Goal: Task Accomplishment & Management: Complete application form

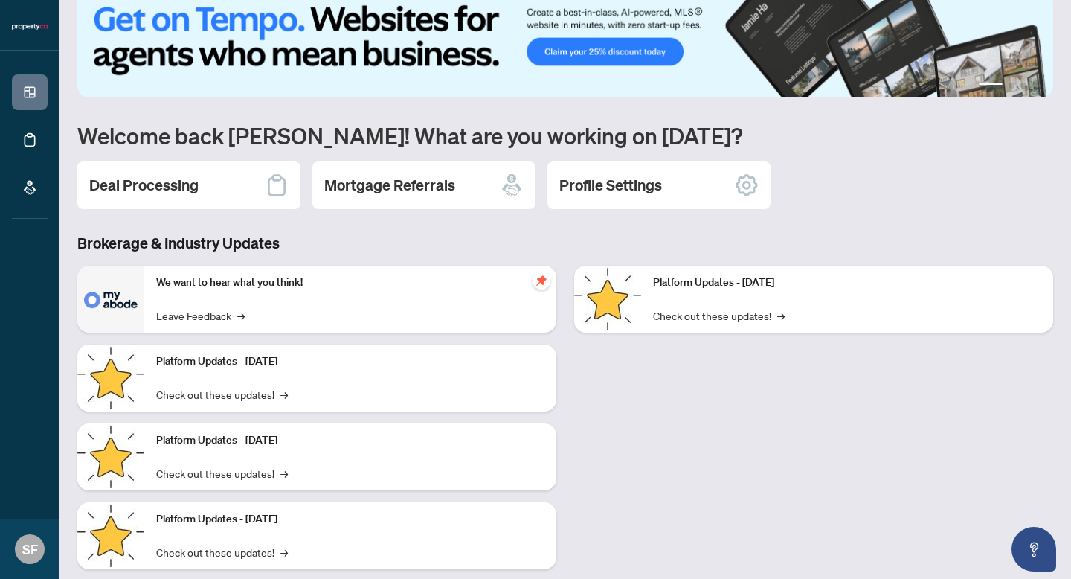
scroll to position [57, 0]
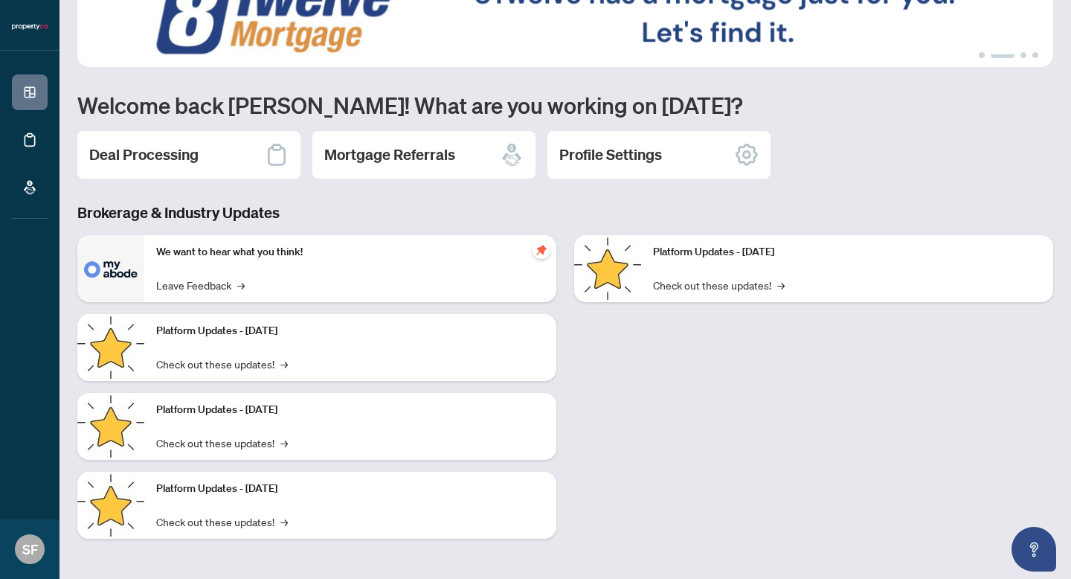
click at [770, 266] on div "Platform Updates - June 23, 2025 Check out these updates! →" at bounding box center [847, 268] width 412 height 67
click at [774, 289] on link "Check out these updates! →" at bounding box center [719, 285] width 132 height 16
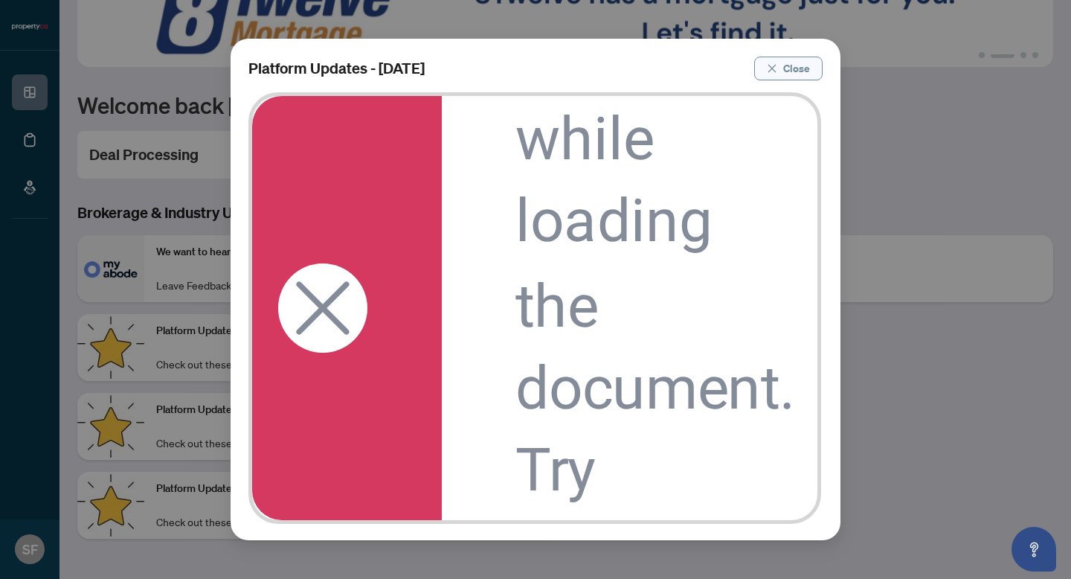
click at [774, 63] on icon "close" at bounding box center [772, 68] width 10 height 10
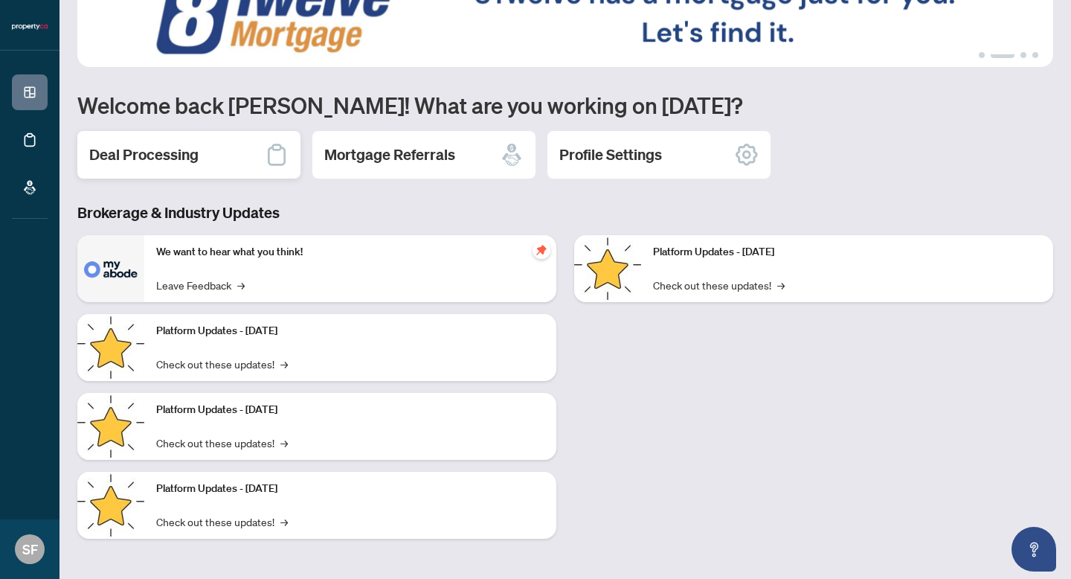
click at [181, 152] on h2 "Deal Processing" at bounding box center [143, 154] width 109 height 21
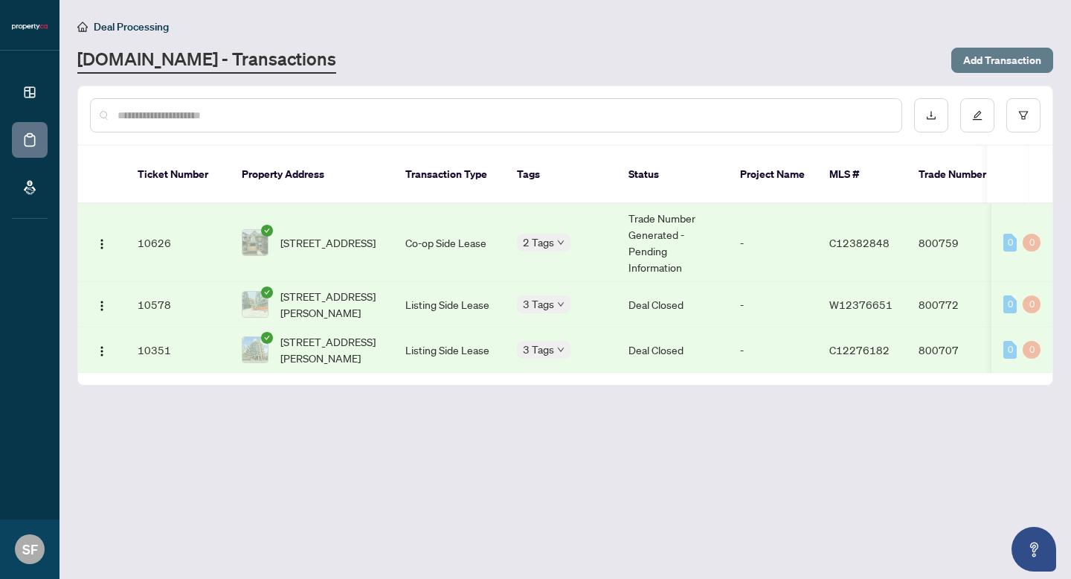
click at [1003, 57] on span "Add Transaction" at bounding box center [1002, 60] width 78 height 24
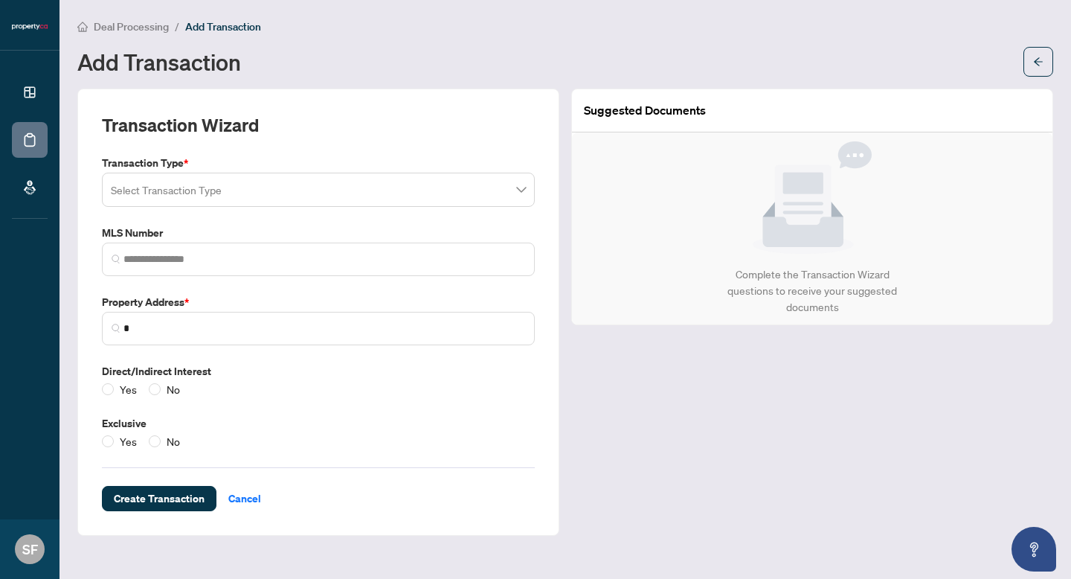
click at [472, 191] on input "search" at bounding box center [312, 192] width 402 height 33
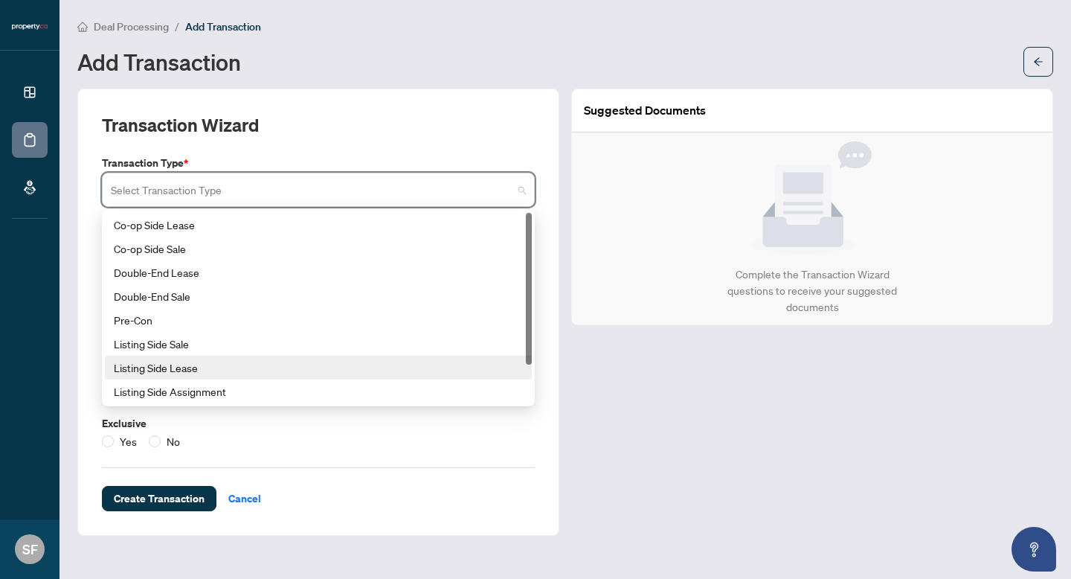
click at [163, 364] on div "Listing Side Lease" at bounding box center [318, 367] width 409 height 16
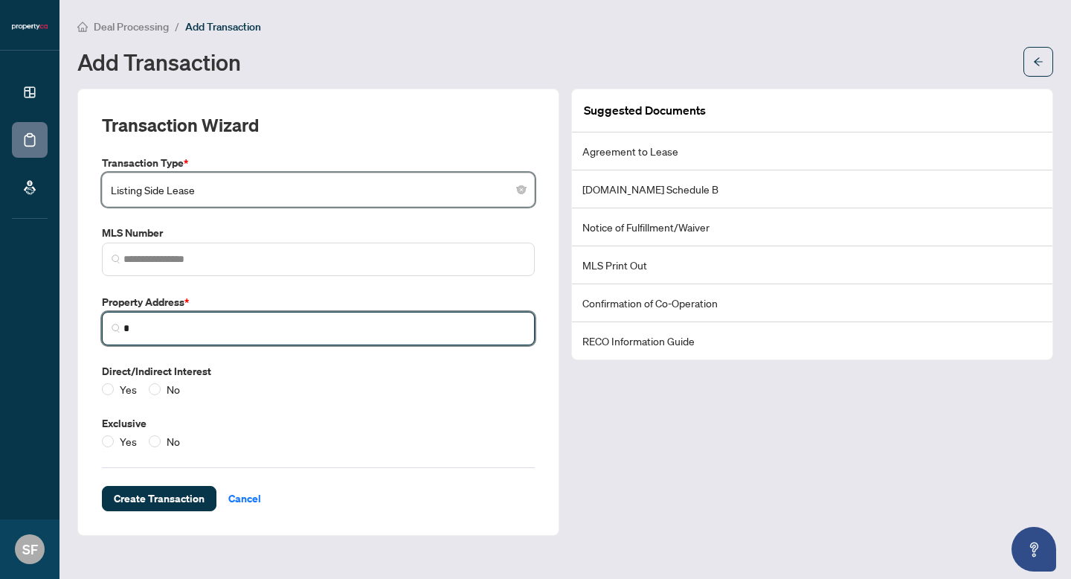
click at [190, 332] on input "*" at bounding box center [324, 329] width 402 height 16
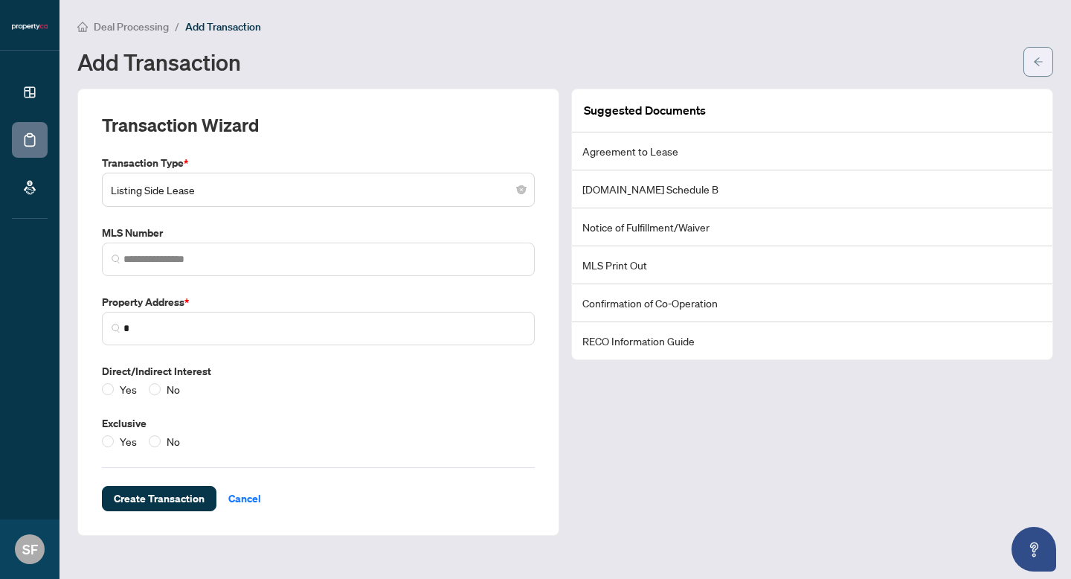
click at [1037, 57] on icon "arrow-left" at bounding box center [1038, 62] width 10 height 10
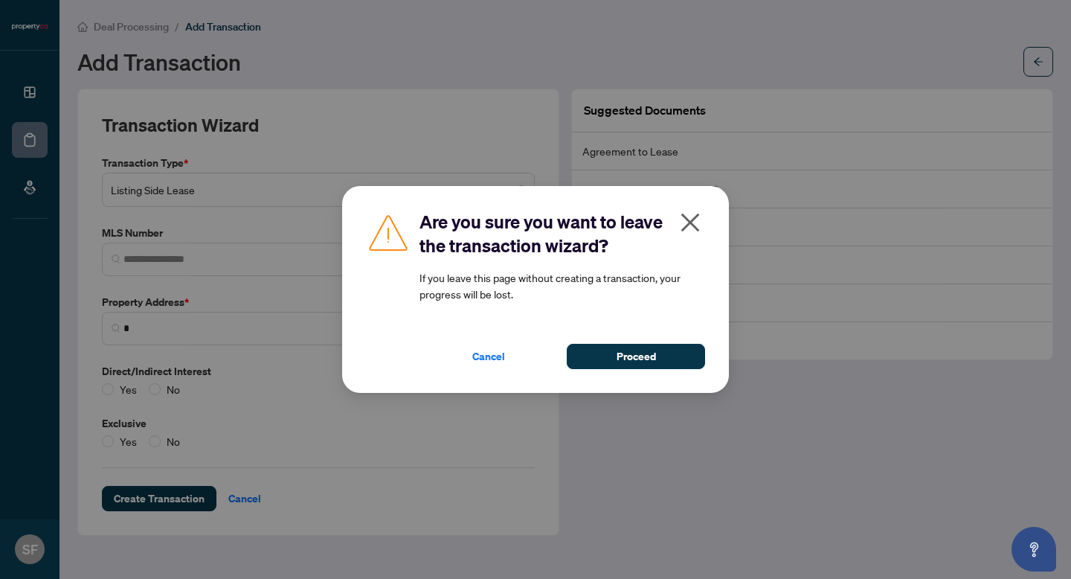
click at [690, 217] on icon "close" at bounding box center [690, 223] width 24 height 24
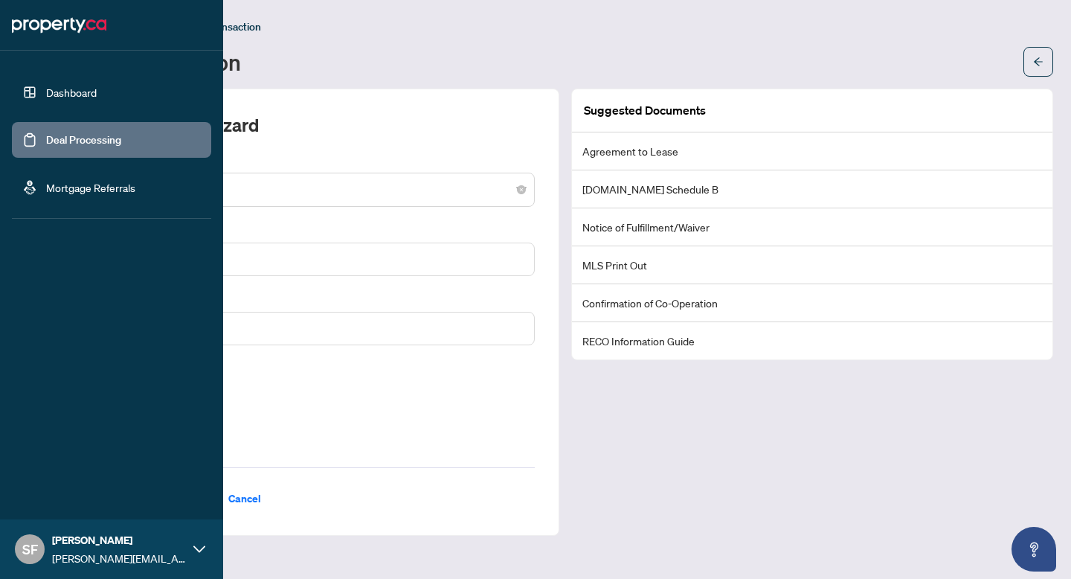
click at [62, 97] on link "Dashboard" at bounding box center [71, 92] width 51 height 13
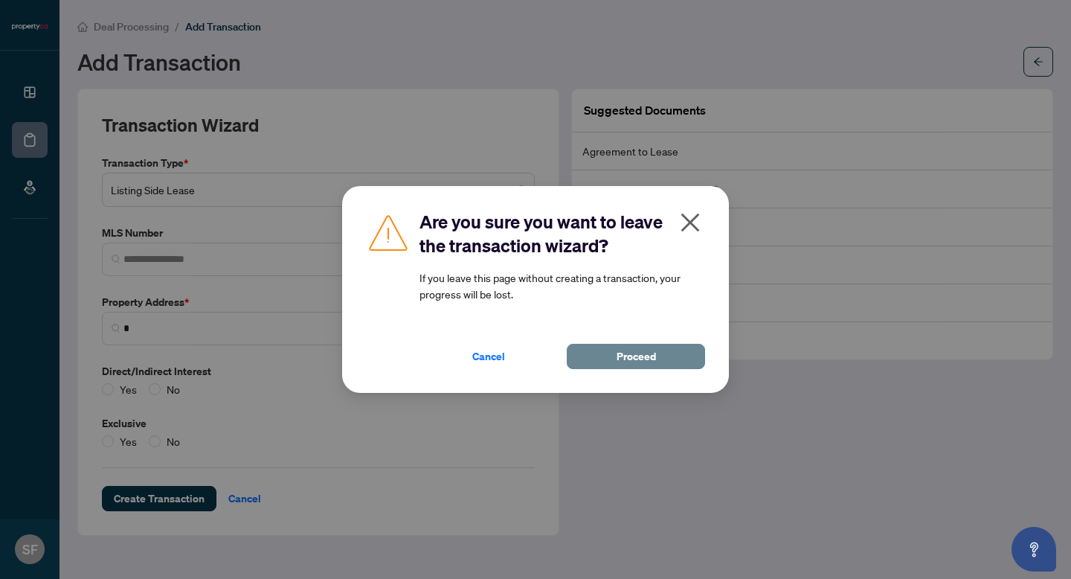
click at [631, 357] on span "Proceed" at bounding box center [636, 356] width 39 height 24
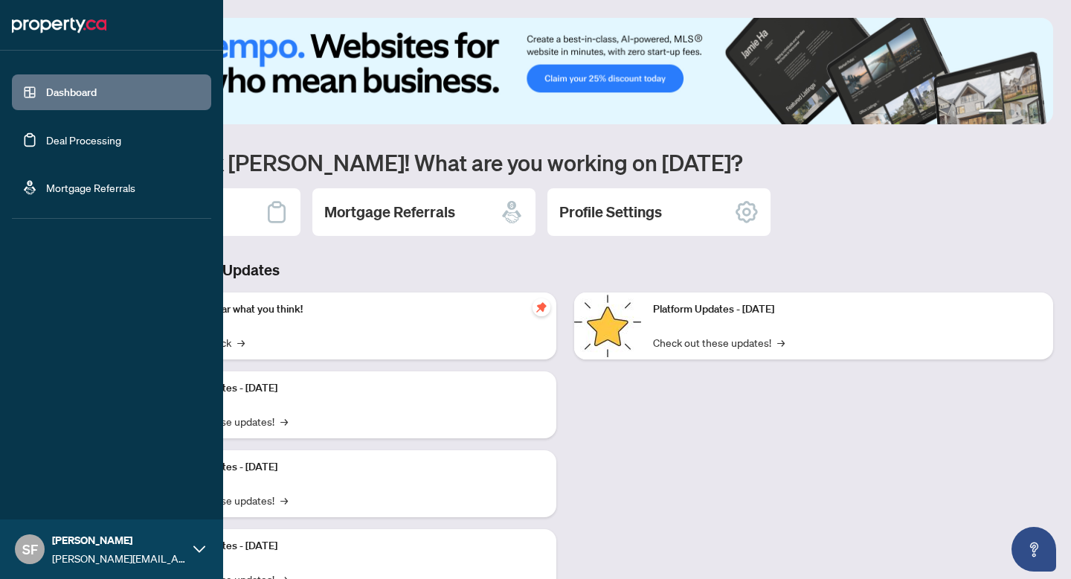
click at [80, 141] on link "Deal Processing" at bounding box center [83, 139] width 75 height 13
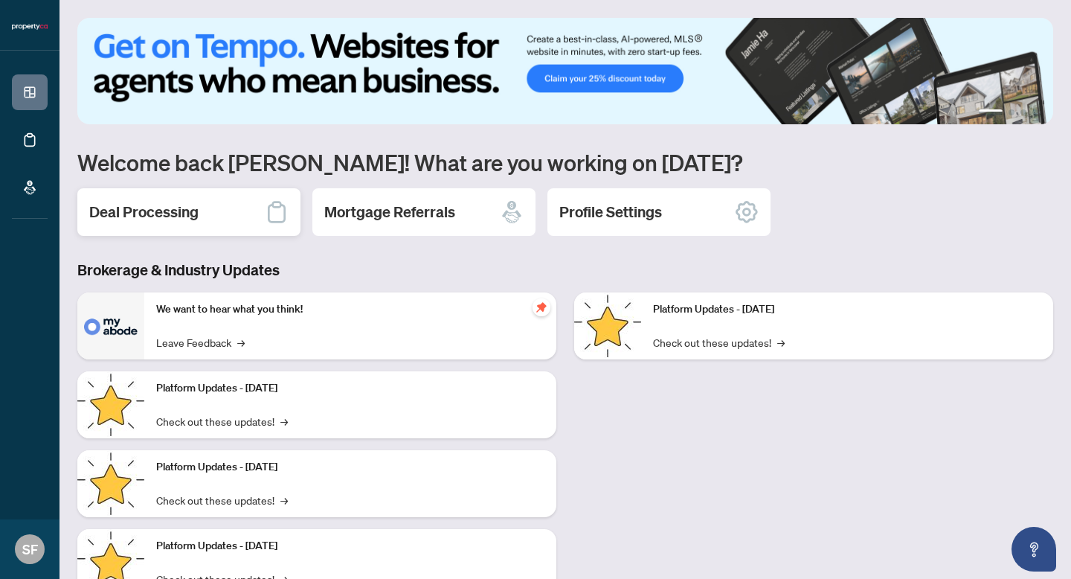
click at [184, 219] on h2 "Deal Processing" at bounding box center [143, 212] width 109 height 21
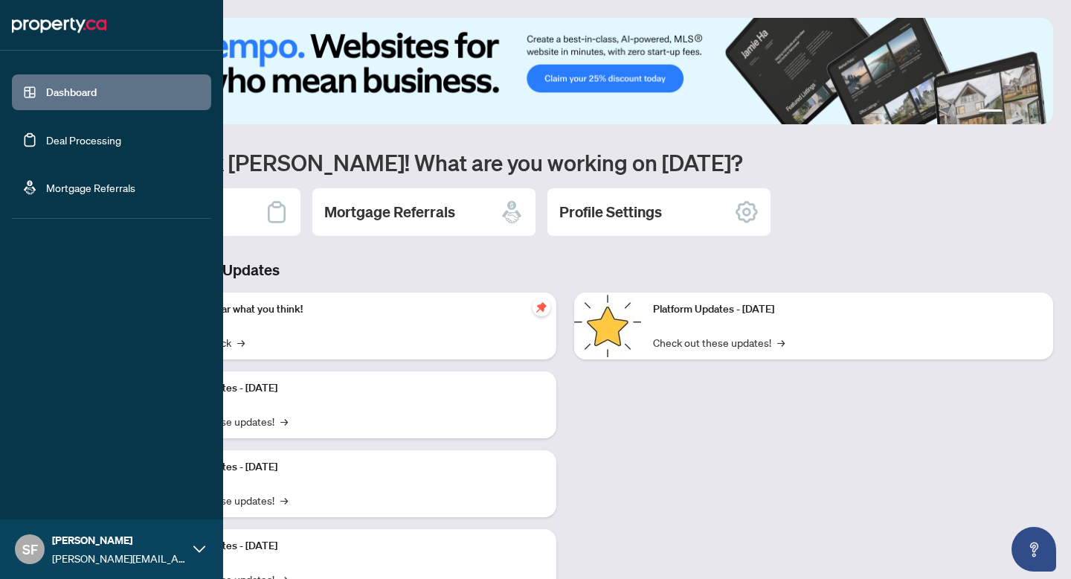
click at [73, 144] on link "Deal Processing" at bounding box center [83, 139] width 75 height 13
